Goal: Task Accomplishment & Management: Use online tool/utility

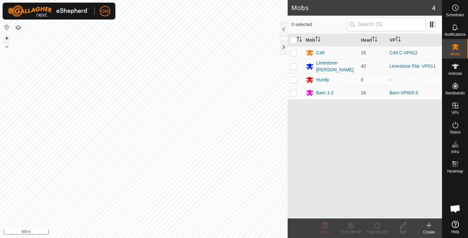
click at [8, 35] on button "+" at bounding box center [7, 38] width 8 height 8
click at [9, 37] on button "+" at bounding box center [7, 38] width 8 height 8
click at [6, 38] on button "+" at bounding box center [7, 38] width 8 height 8
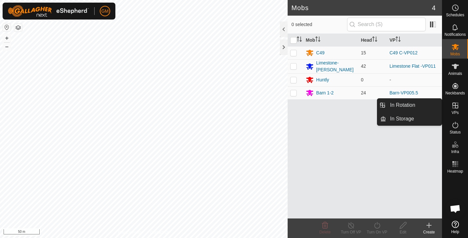
click at [457, 103] on icon at bounding box center [456, 105] width 8 height 8
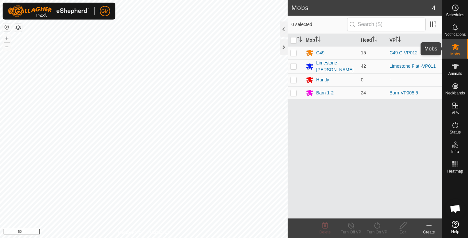
click at [455, 52] on span "Mobs" at bounding box center [455, 54] width 9 height 4
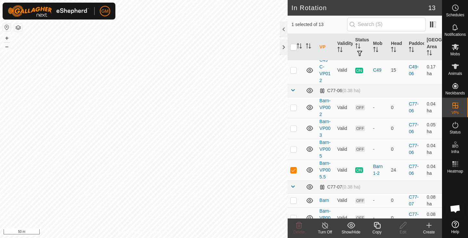
scroll to position [233, 0]
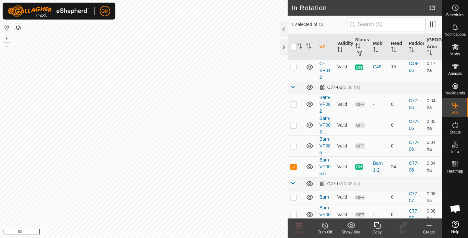
click at [377, 224] on icon at bounding box center [377, 225] width 7 height 7
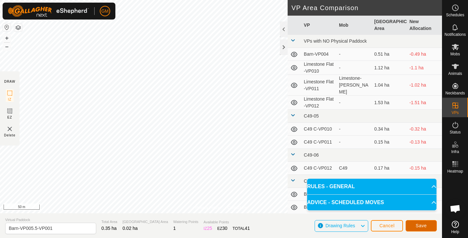
click at [413, 222] on button "Save" at bounding box center [421, 225] width 31 height 11
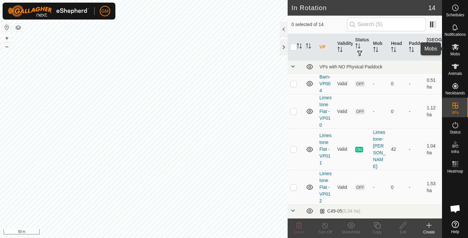
click at [462, 50] on div "Mobs" at bounding box center [456, 49] width 26 height 20
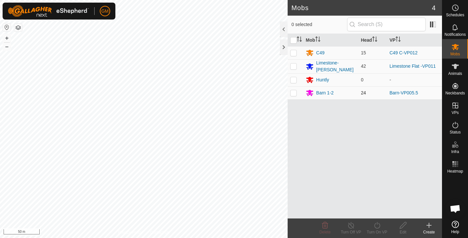
click at [294, 92] on p-checkbox at bounding box center [293, 92] width 7 height 5
checkbox input "true"
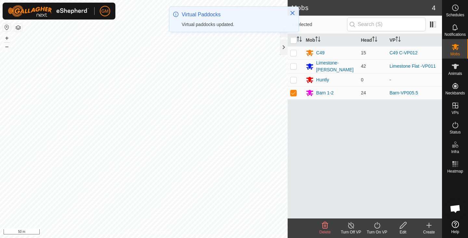
click at [378, 225] on icon at bounding box center [377, 225] width 8 height 8
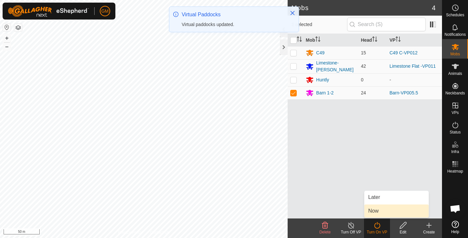
click at [366, 210] on link "Now" at bounding box center [397, 210] width 64 height 13
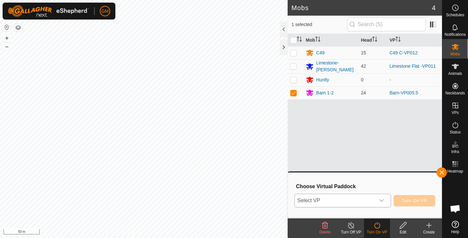
click at [384, 200] on icon "dropdown trigger" at bounding box center [381, 200] width 5 height 5
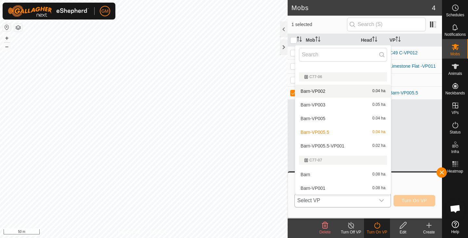
scroll to position [135, 0]
click at [333, 142] on li "Barn-VP005.5-VP001 0.02 ha" at bounding box center [343, 145] width 96 height 13
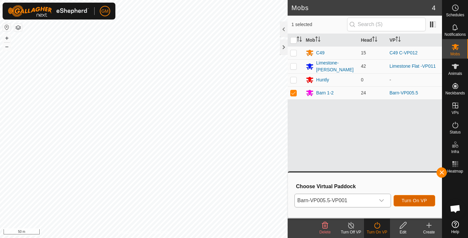
click at [411, 199] on span "Turn On VP" at bounding box center [414, 200] width 25 height 5
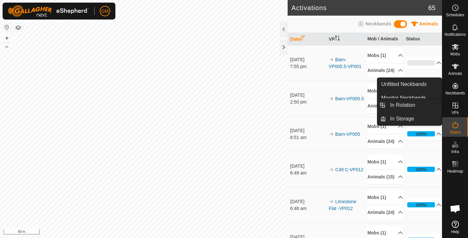
drag, startPoint x: 455, startPoint y: 101, endPoint x: 455, endPoint y: 106, distance: 4.9
click at [455, 106] on icon at bounding box center [456, 105] width 6 height 6
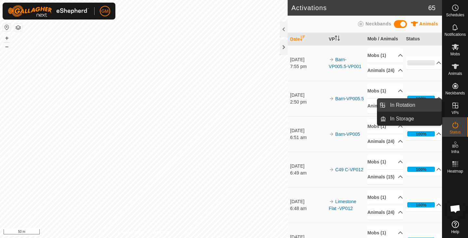
click at [410, 99] on link "In Rotation" at bounding box center [414, 105] width 56 height 13
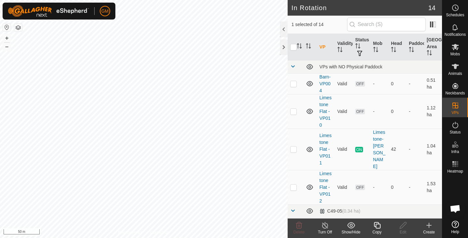
checkbox input "false"
click at [299, 223] on icon at bounding box center [299, 225] width 6 height 7
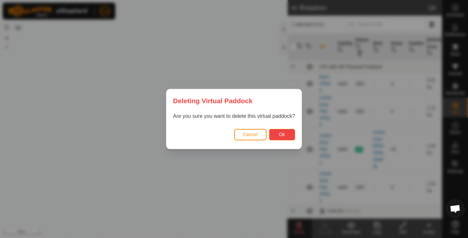
click at [284, 134] on span "Ok" at bounding box center [282, 134] width 6 height 5
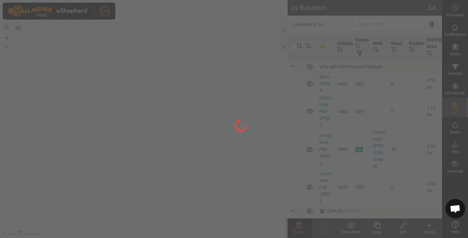
checkbox input "false"
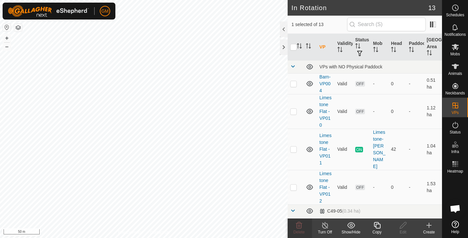
checkbox input "false"
checkbox input "true"
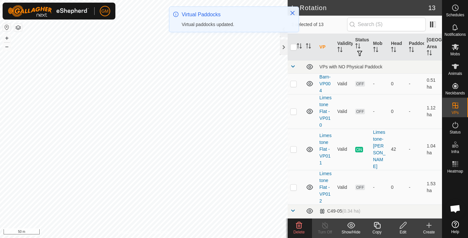
click at [301, 226] on icon at bounding box center [299, 225] width 6 height 7
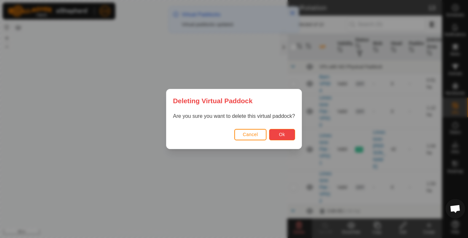
click at [282, 135] on span "Ok" at bounding box center [282, 134] width 6 height 5
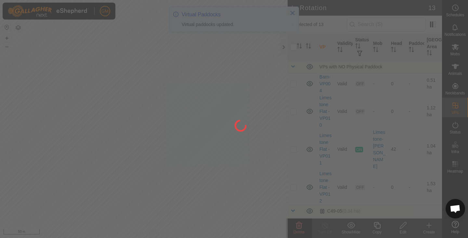
checkbox input "false"
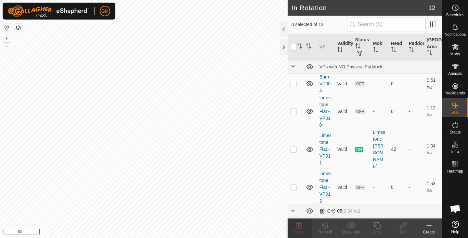
checkbox input "true"
checkbox input "false"
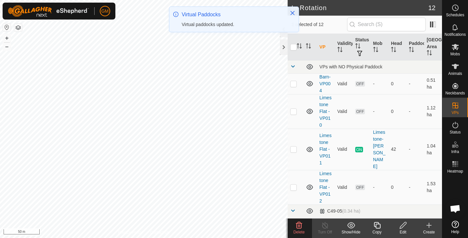
click at [300, 226] on icon at bounding box center [299, 225] width 6 height 7
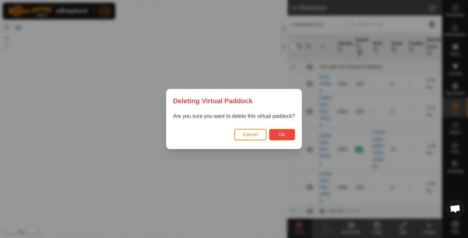
click at [283, 132] on span "Ok" at bounding box center [282, 134] width 6 height 5
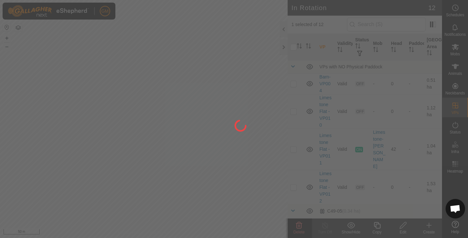
checkbox input "false"
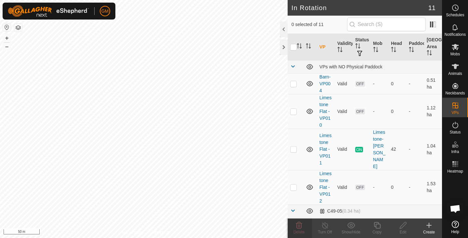
checkbox input "true"
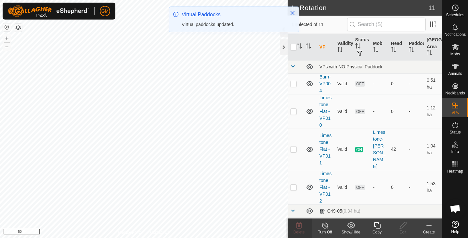
checkbox input "true"
checkbox input "false"
checkbox input "true"
checkbox input "false"
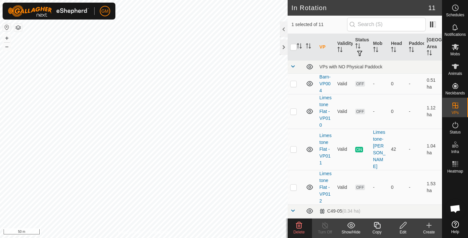
checkbox input "true"
checkbox input "false"
checkbox input "true"
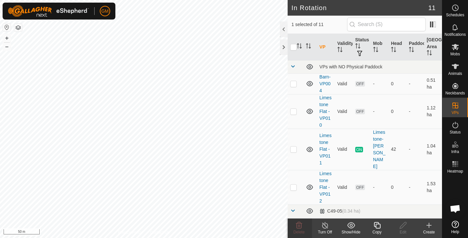
checkbox input "false"
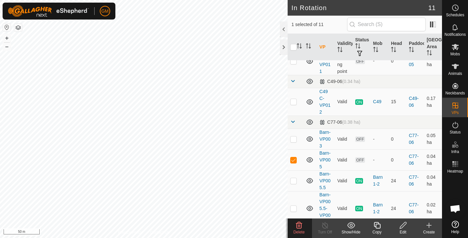
scroll to position [198, 0]
click at [296, 224] on icon at bounding box center [299, 225] width 8 height 8
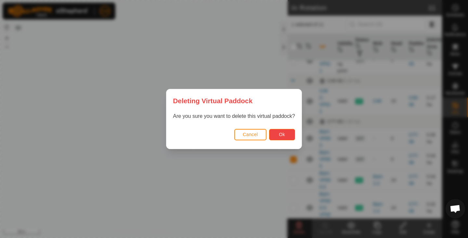
click at [280, 133] on span "Ok" at bounding box center [282, 134] width 6 height 5
checkbox input "false"
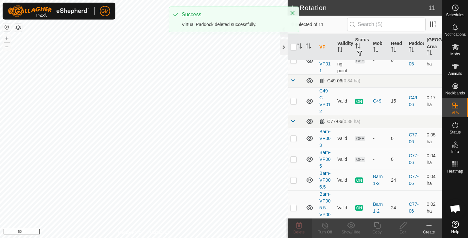
scroll to position [0, 0]
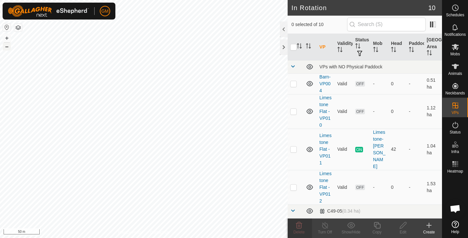
click at [6, 47] on button "–" at bounding box center [7, 47] width 8 height 8
checkbox input "true"
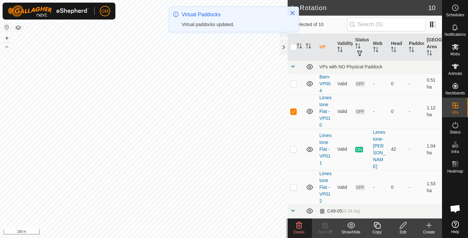
click at [299, 226] on icon at bounding box center [299, 225] width 6 height 7
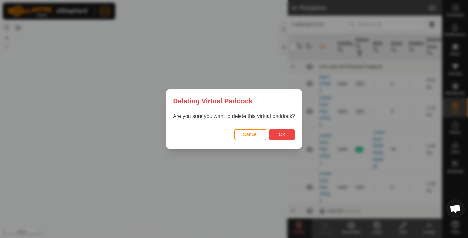
click at [284, 133] on span "Ok" at bounding box center [282, 134] width 6 height 5
checkbox input "false"
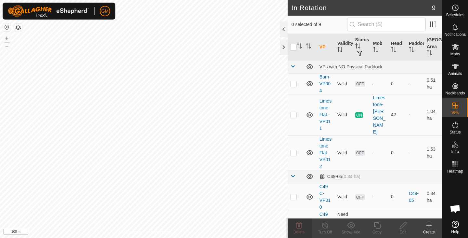
checkbox input "true"
click at [377, 227] on icon at bounding box center [377, 225] width 8 height 8
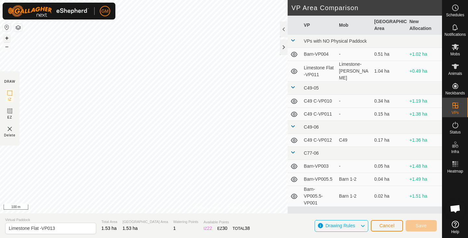
click at [6, 37] on button "+" at bounding box center [7, 38] width 8 height 8
click at [390, 224] on span "Cancel" at bounding box center [387, 225] width 15 height 5
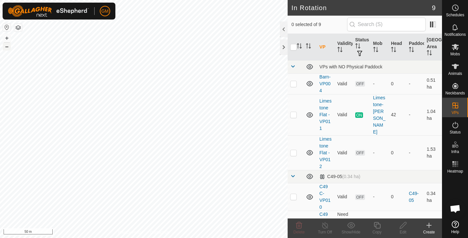
click at [8, 48] on button "–" at bounding box center [7, 47] width 8 height 8
click at [8, 35] on button "+" at bounding box center [7, 38] width 8 height 8
checkbox input "true"
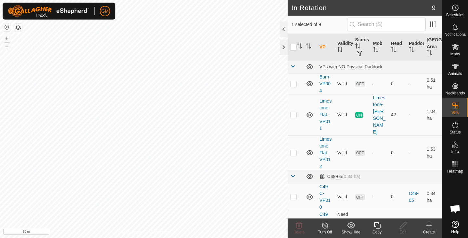
click at [378, 226] on icon at bounding box center [377, 225] width 8 height 8
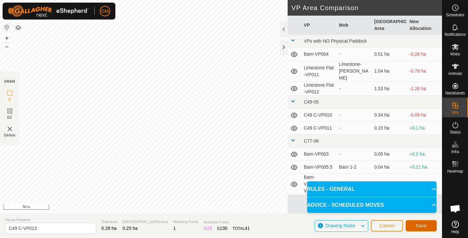
click at [426, 226] on span "Save" at bounding box center [421, 225] width 11 height 5
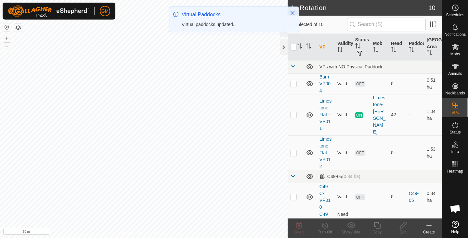
checkbox input "true"
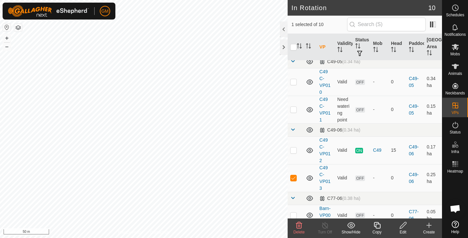
scroll to position [171, 0]
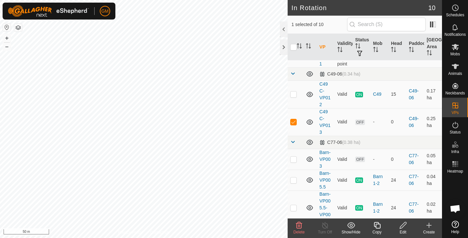
click at [379, 226] on icon at bounding box center [377, 225] width 8 height 8
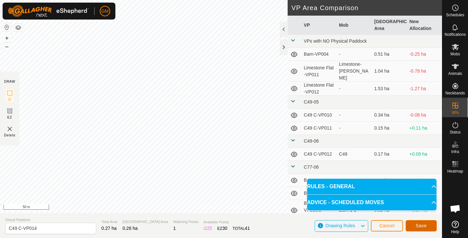
click at [424, 224] on span "Save" at bounding box center [421, 225] width 11 height 5
